Goal: Information Seeking & Learning: Check status

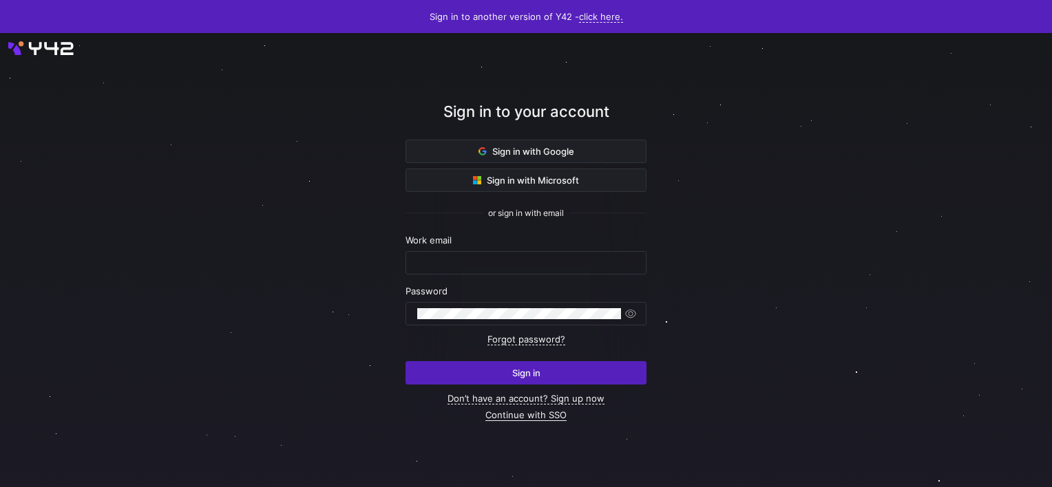
click at [535, 416] on link "Continue with SSO" at bounding box center [525, 415] width 81 height 12
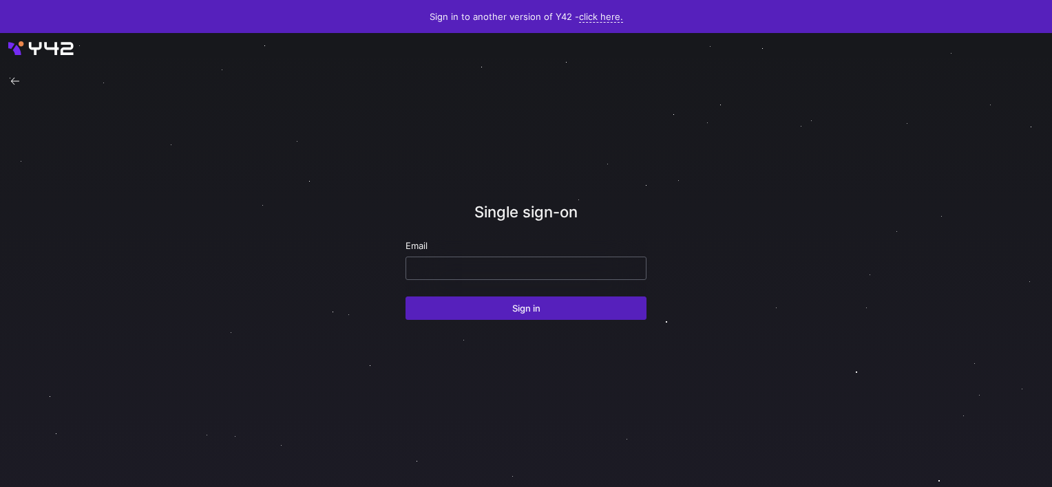
click at [484, 268] on input "email" at bounding box center [525, 268] width 217 height 11
type input "CARLOS.CONDE@JUVARE.COM"
click at [405, 297] on button "Sign in" at bounding box center [525, 308] width 241 height 23
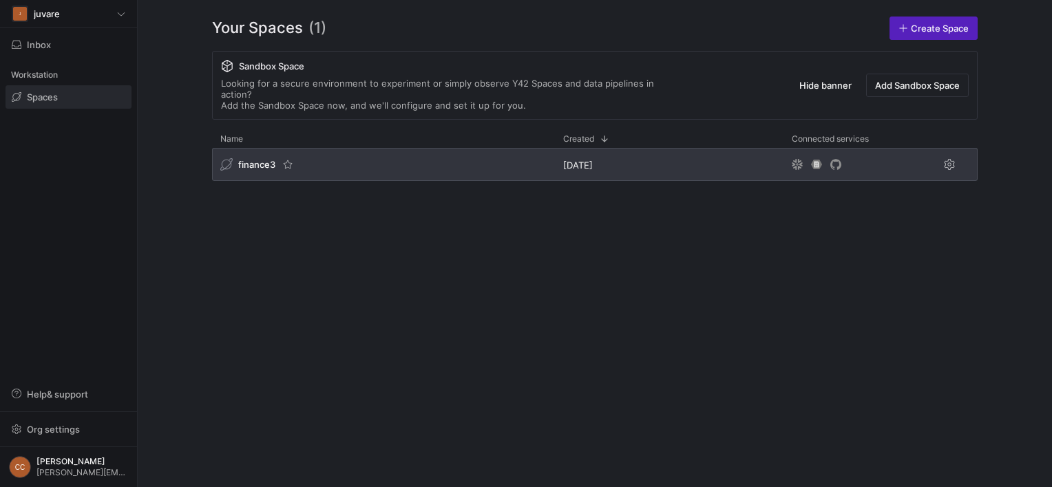
click at [278, 158] on div "finance3" at bounding box center [257, 165] width 74 height 14
click at [253, 159] on span "finance3" at bounding box center [256, 164] width 37 height 11
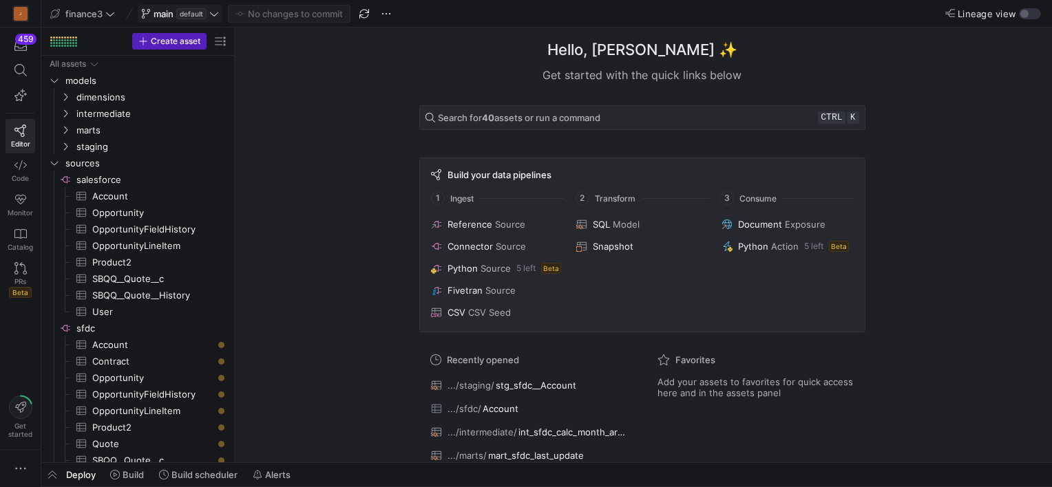
click at [160, 10] on span "main" at bounding box center [163, 13] width 20 height 11
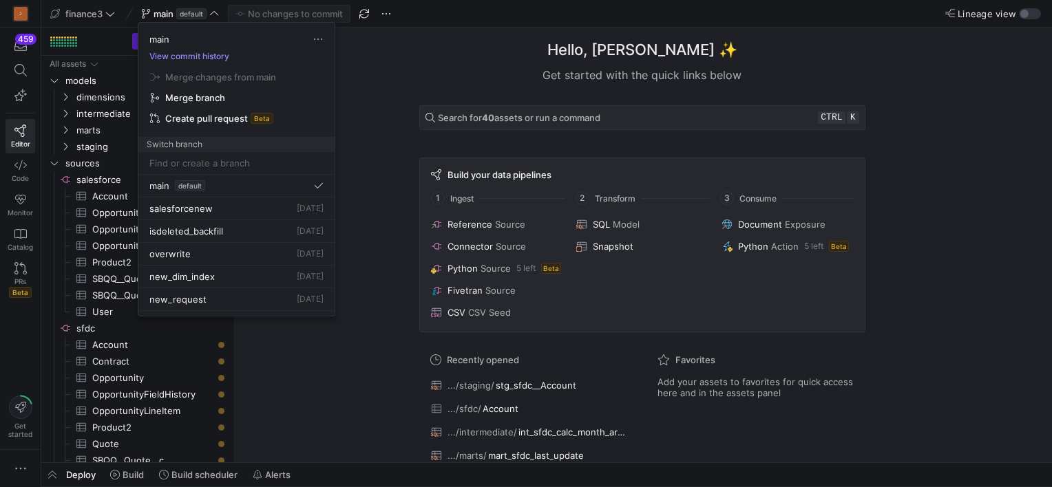
click at [183, 54] on button "View commit history" at bounding box center [189, 57] width 102 height 10
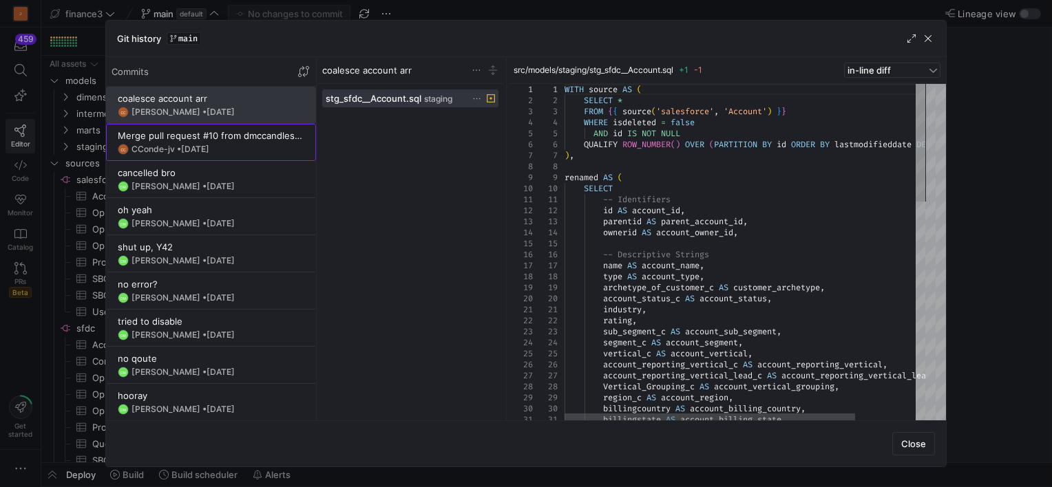
click at [209, 145] on span "[DATE]" at bounding box center [195, 149] width 28 height 10
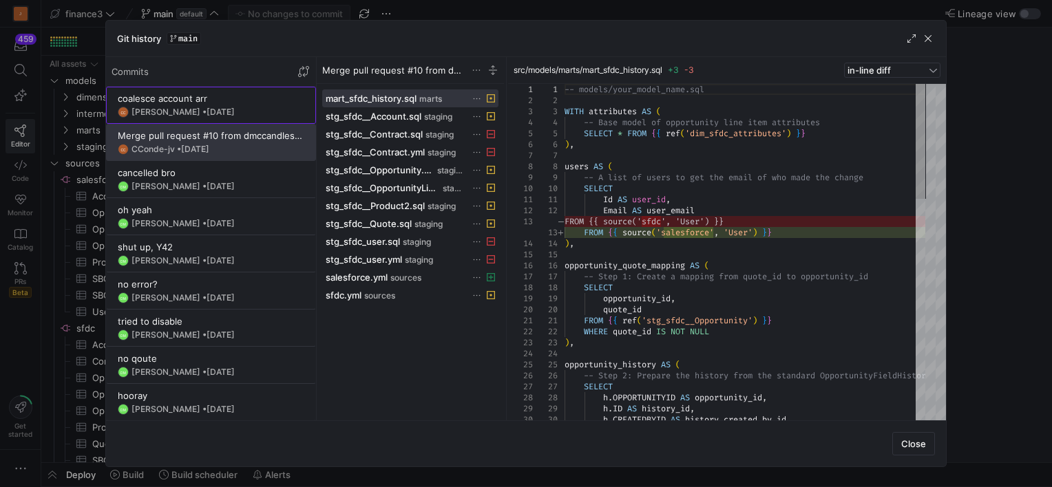
click at [161, 108] on div "[PERSON_NAME] • [DATE]" at bounding box center [182, 112] width 103 height 10
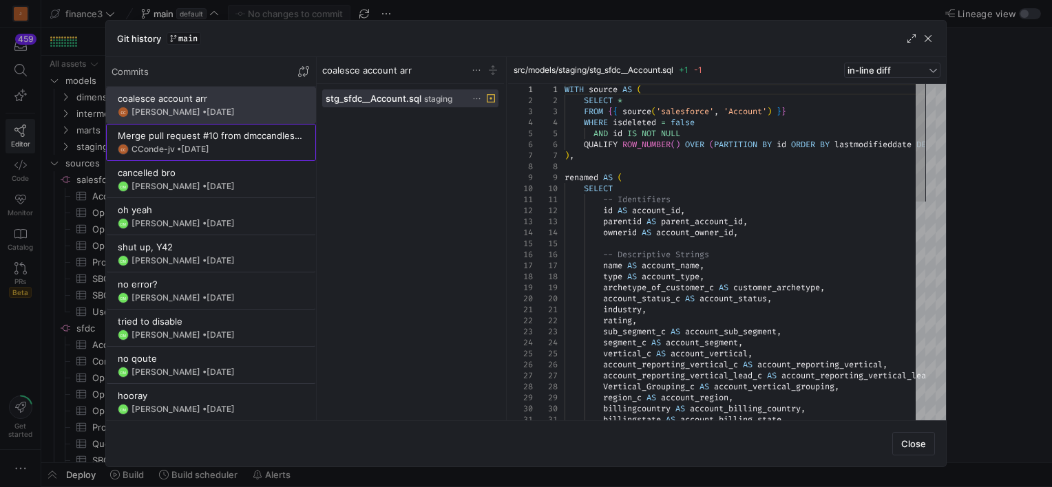
click at [198, 135] on div "Merge pull request #10 from dmccandless-juvare/salesforcenew" at bounding box center [211, 135] width 186 height 11
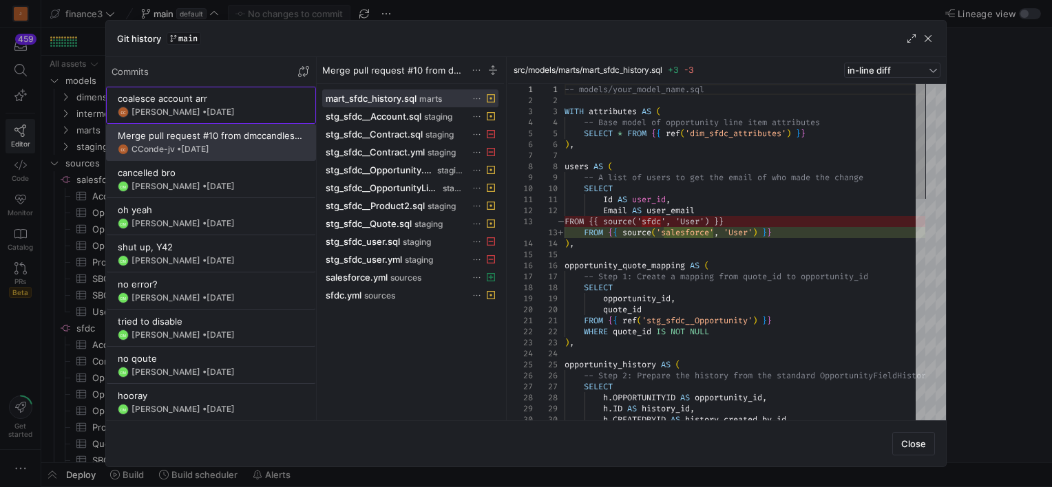
click at [165, 104] on y42-git-commit-item "coalesce account arr CC [PERSON_NAME] • [DATE]" at bounding box center [211, 105] width 186 height 25
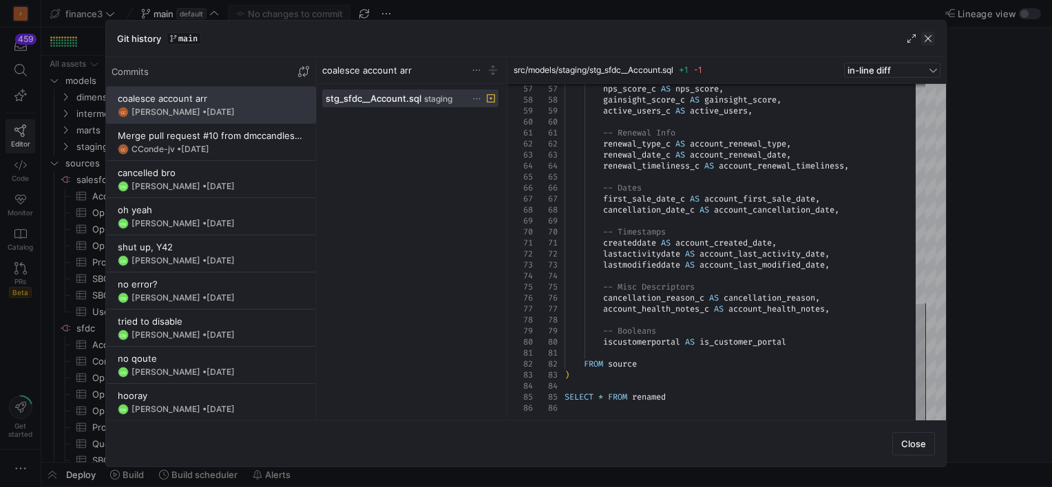
click at [928, 36] on span "button" at bounding box center [928, 39] width 14 height 14
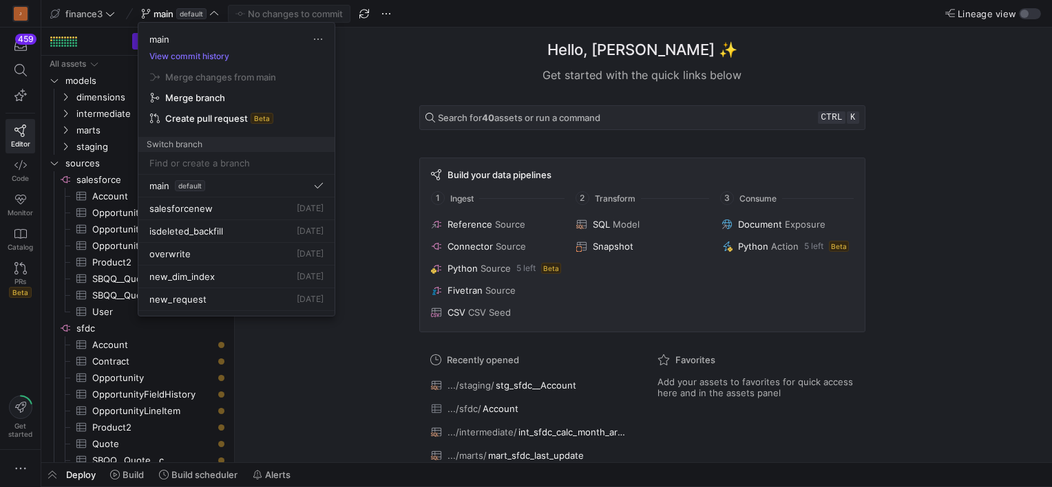
click at [372, 83] on div at bounding box center [526, 243] width 1052 height 487
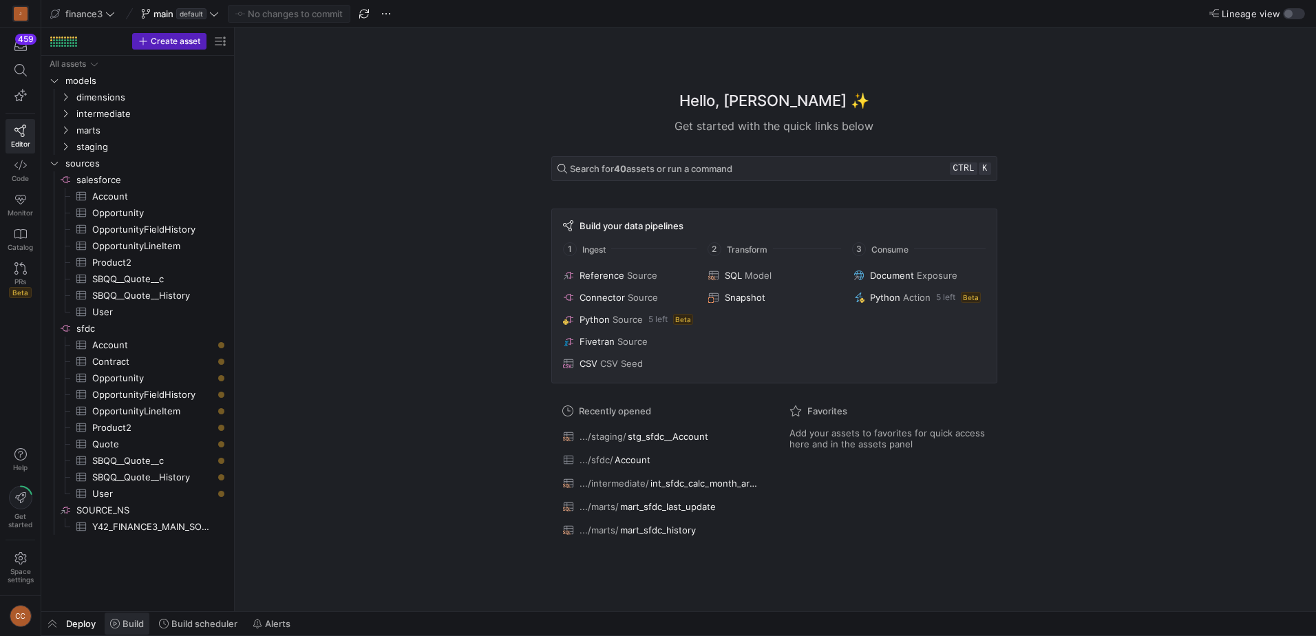
click at [120, 487] on icon at bounding box center [115, 624] width 10 height 10
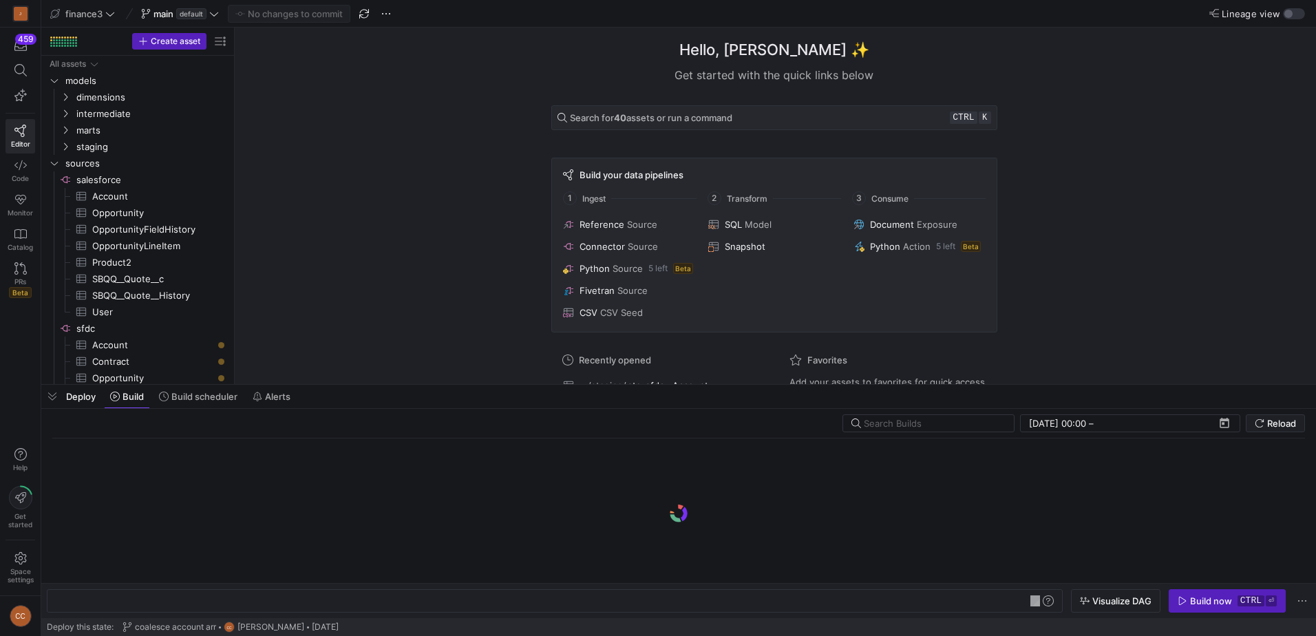
scroll to position [0, 41]
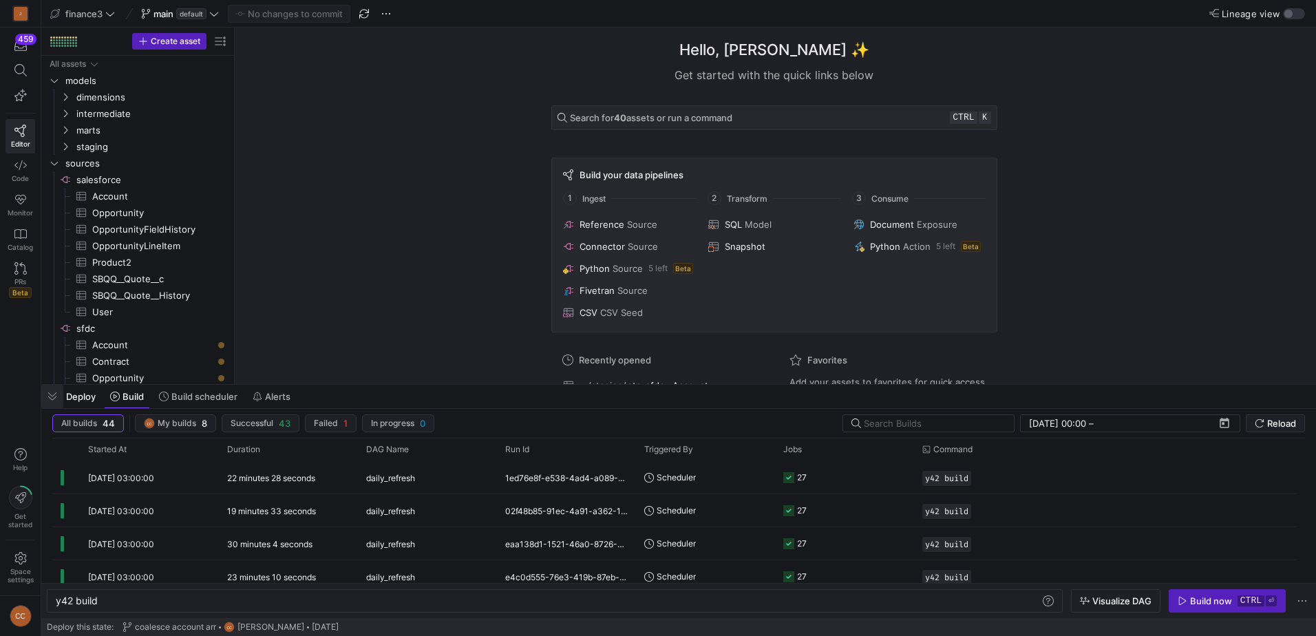
click at [54, 394] on span "button" at bounding box center [52, 396] width 22 height 23
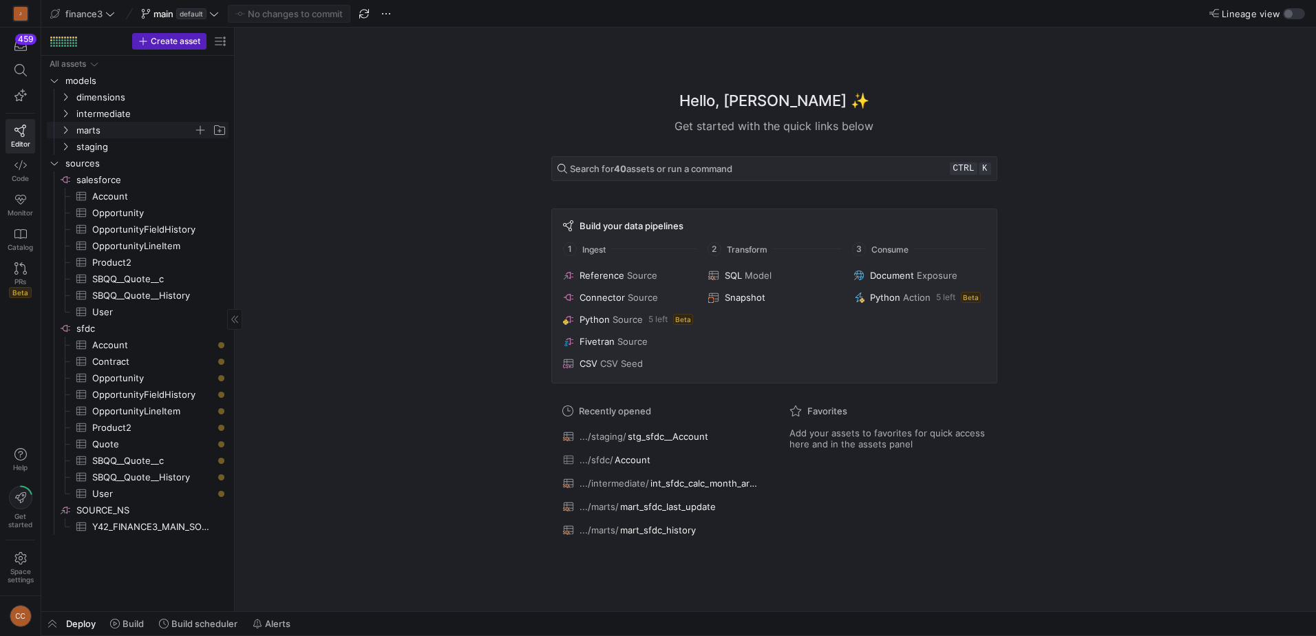
click at [67, 129] on icon "Press SPACE to select this row." at bounding box center [66, 130] width 10 height 8
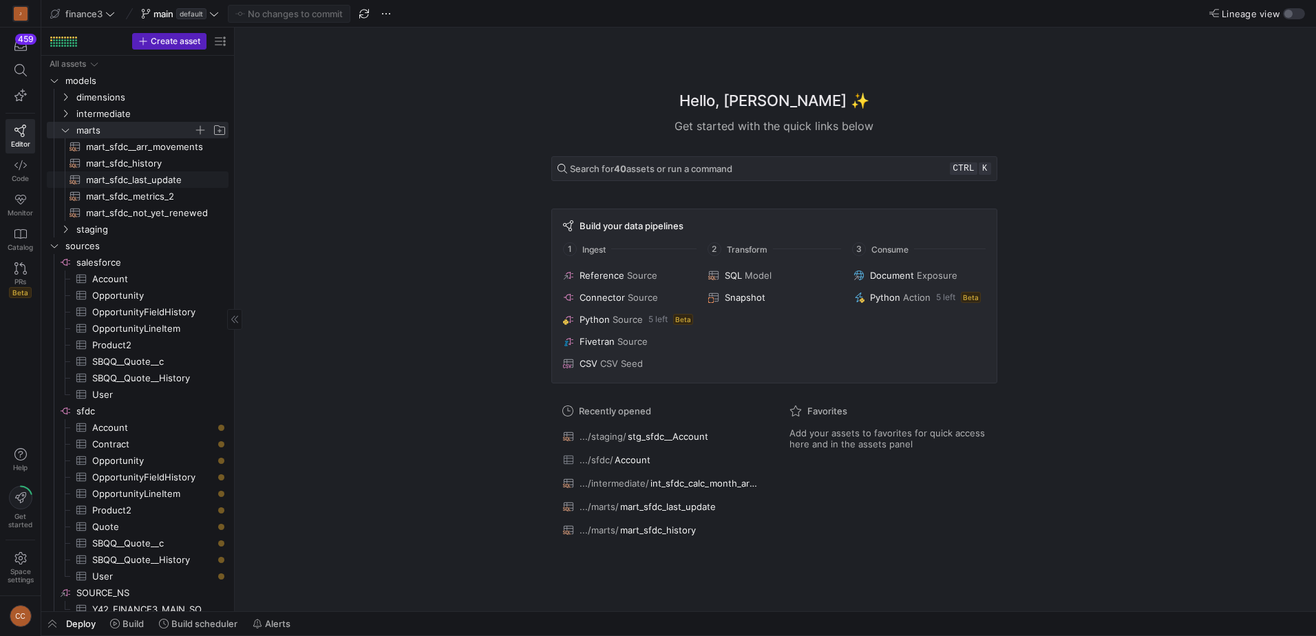
click at [139, 173] on span "mart_sfdc_last_update​​​​​​​​​​" at bounding box center [149, 180] width 127 height 16
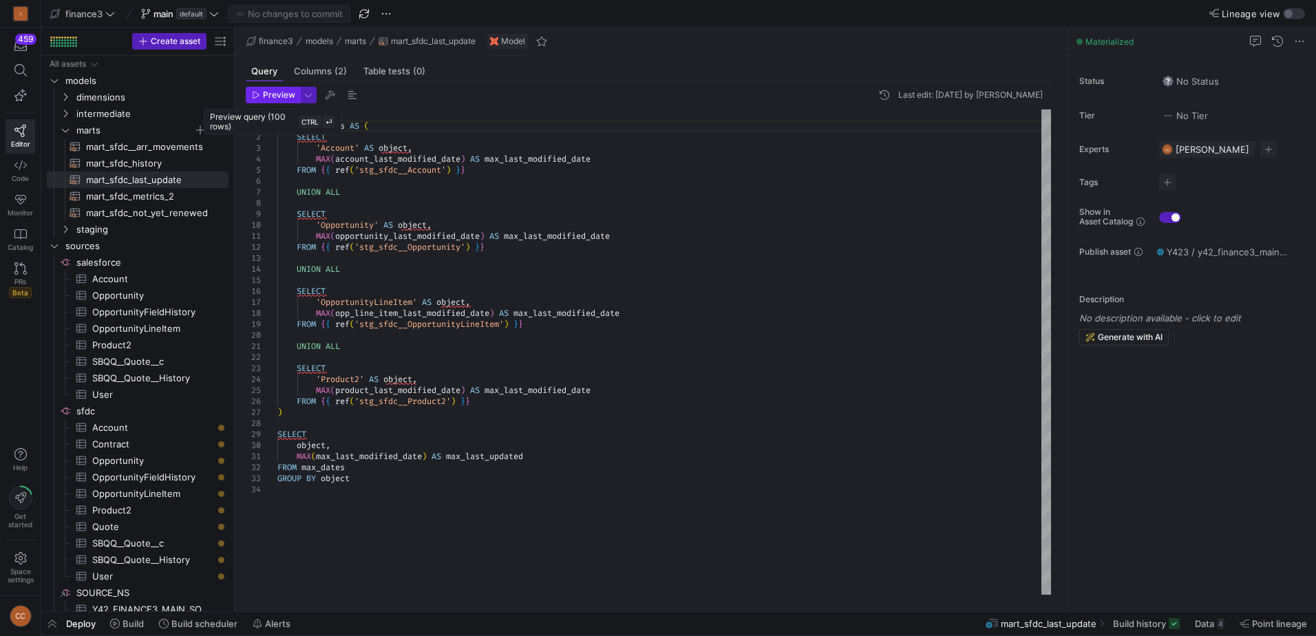
click at [284, 98] on span "Preview" at bounding box center [279, 95] width 32 height 10
